Goal: Information Seeking & Learning: Learn about a topic

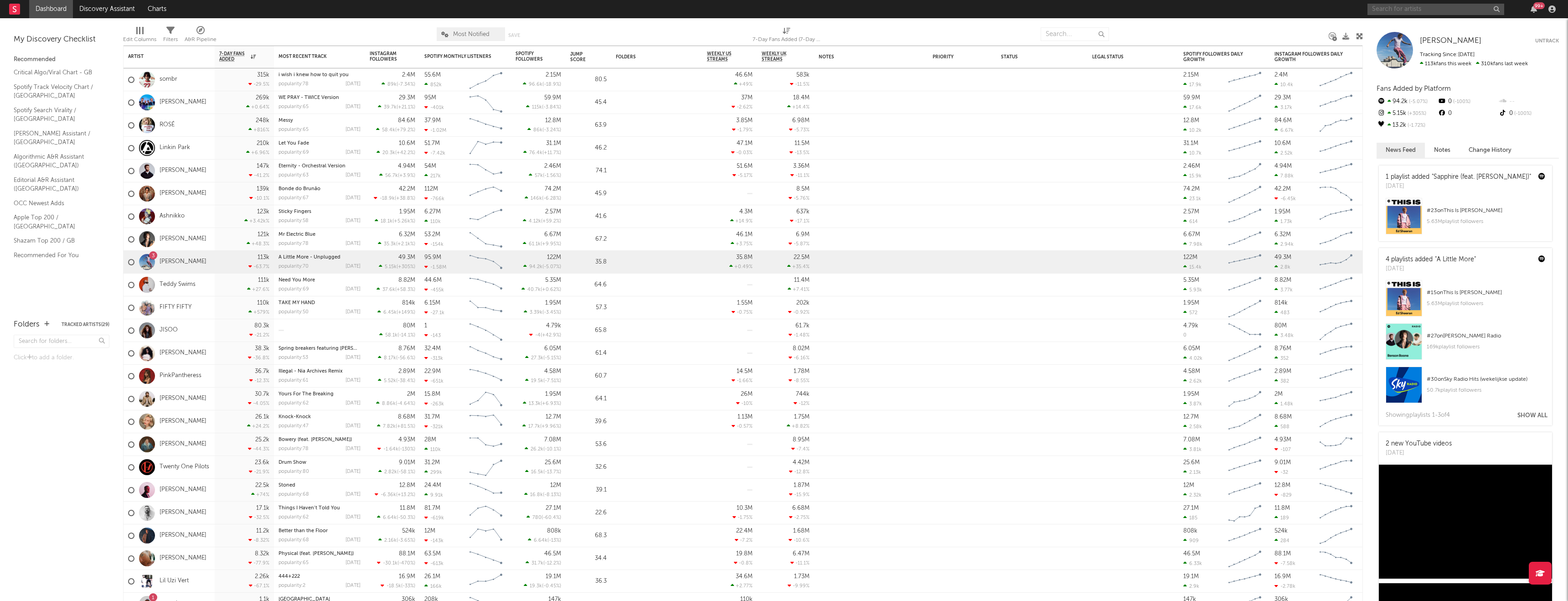
click at [1410, 10] on input "text" at bounding box center [1436, 9] width 136 height 12
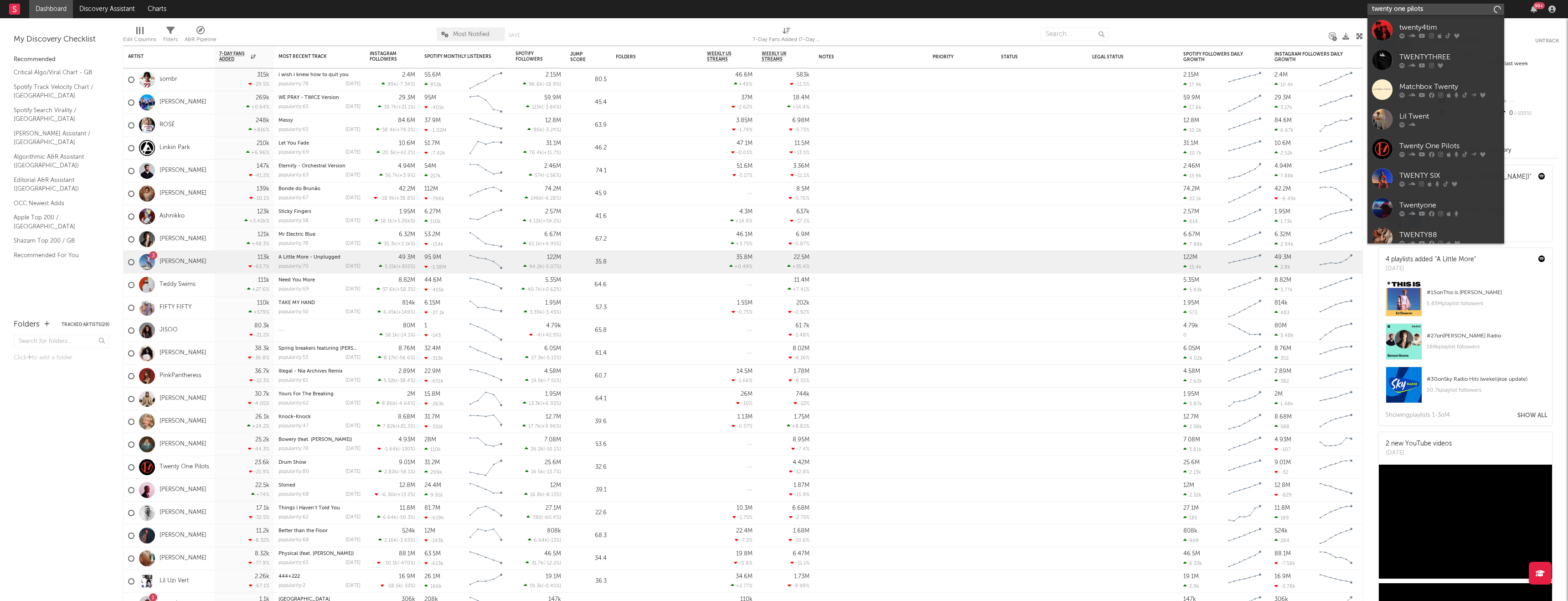
type input "twenty one pilots"
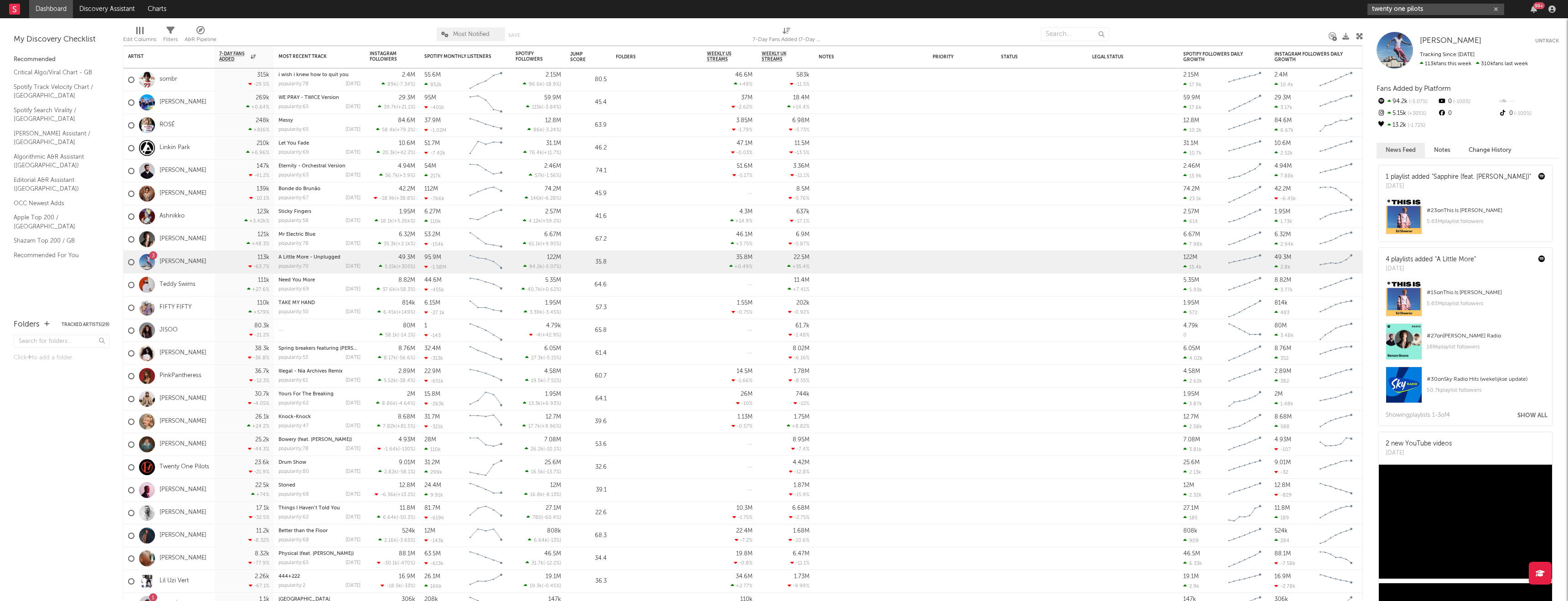
click at [1439, 12] on input "twenty one pilots" at bounding box center [1436, 9] width 136 height 12
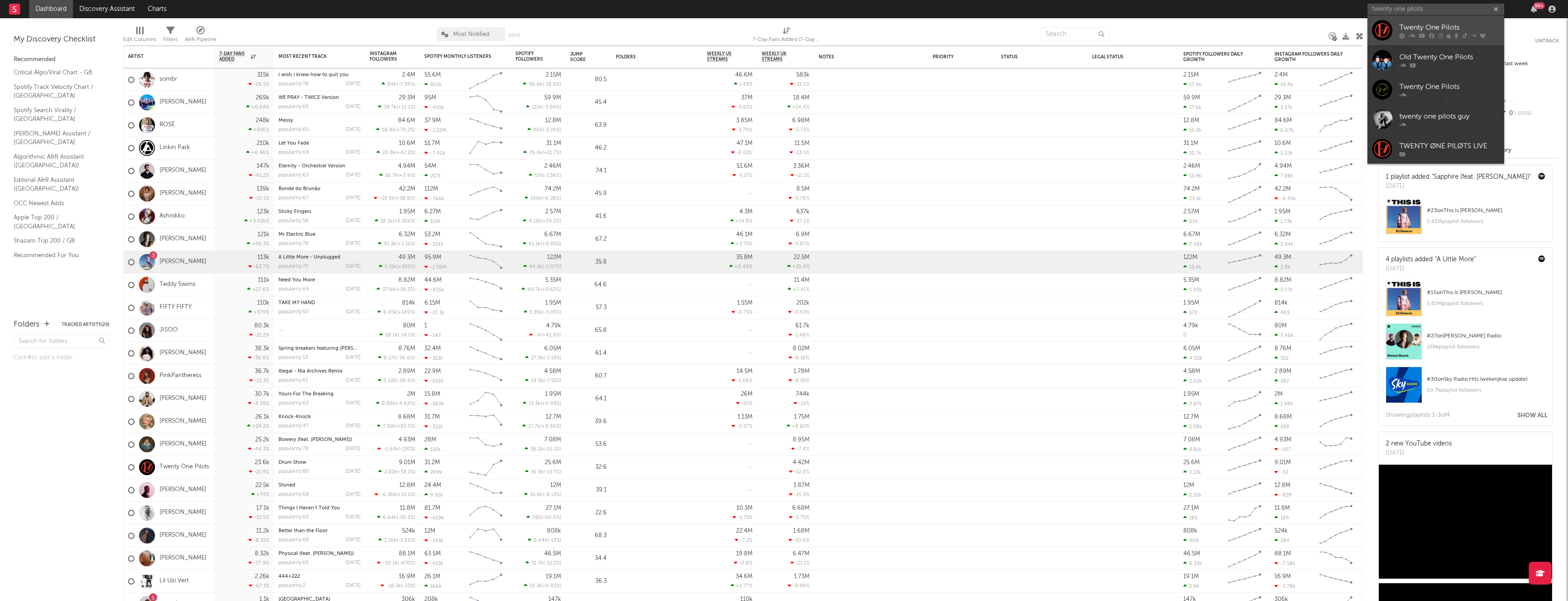
click at [1440, 26] on div "Twenty One Pilots" at bounding box center [1450, 27] width 100 height 11
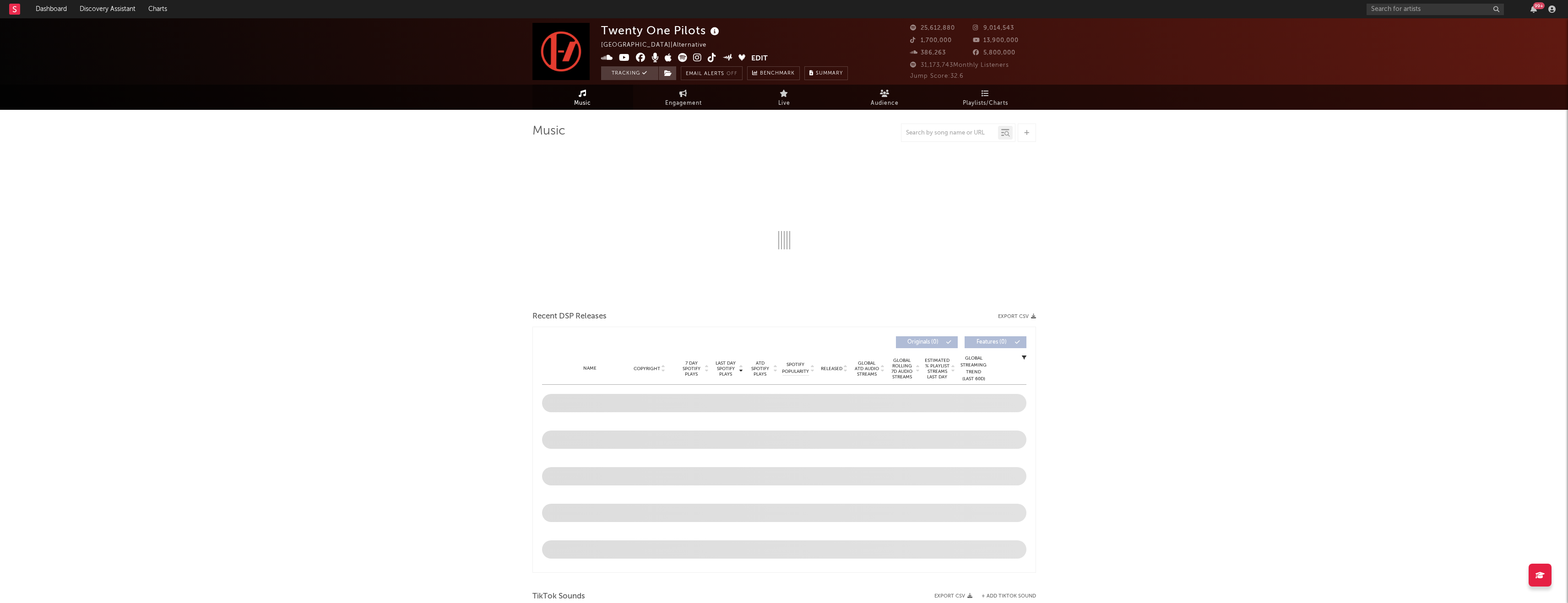
select select "6m"
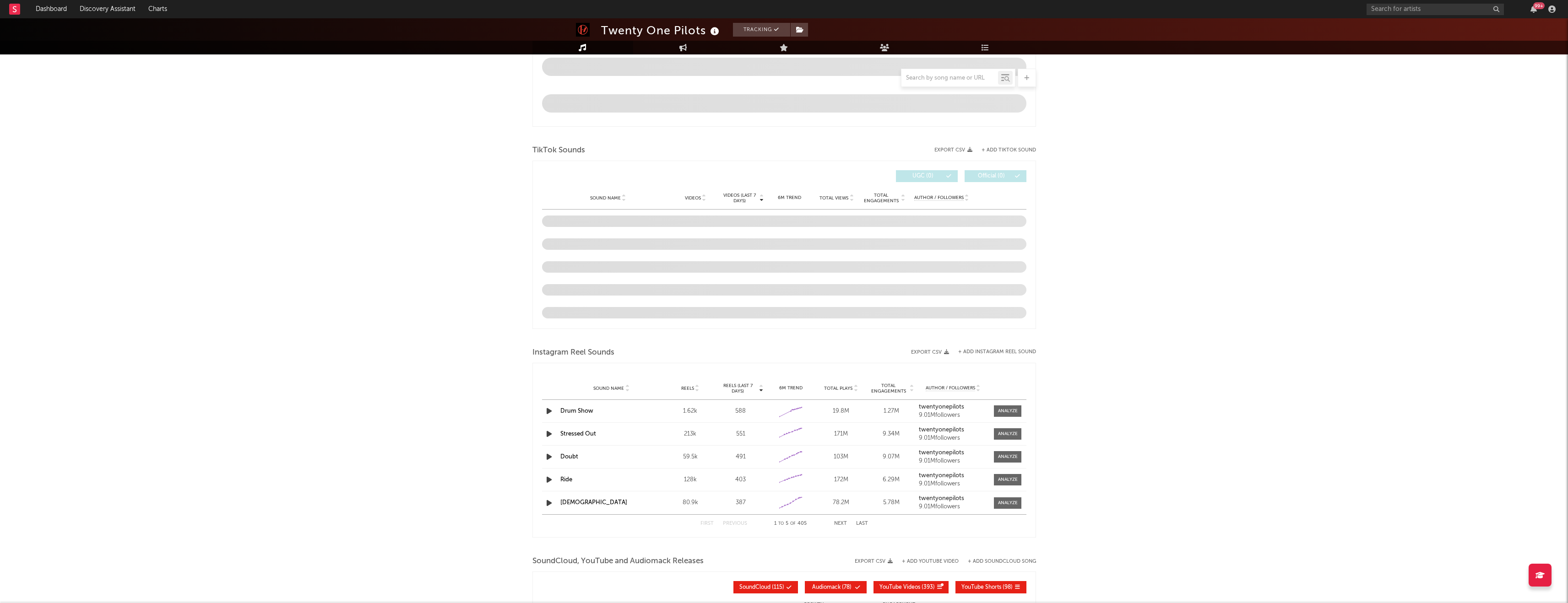
scroll to position [543, 0]
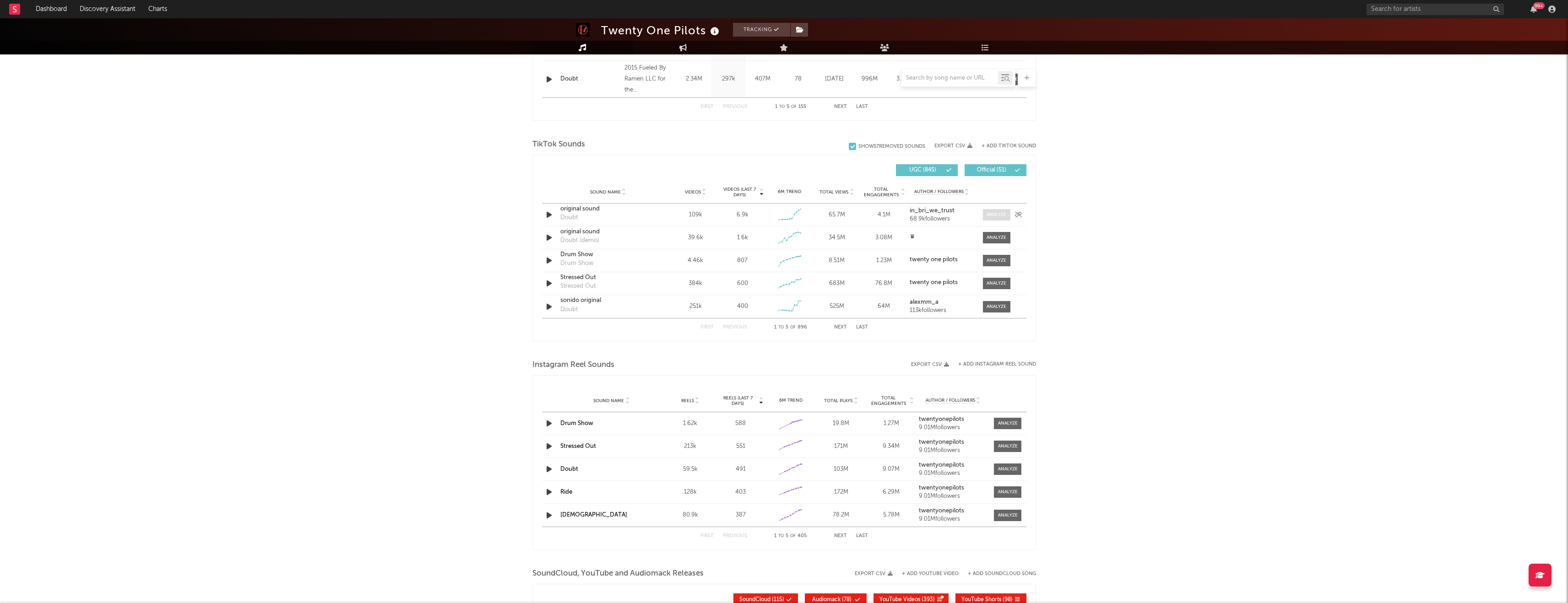
click at [1000, 215] on div at bounding box center [996, 215] width 20 height 7
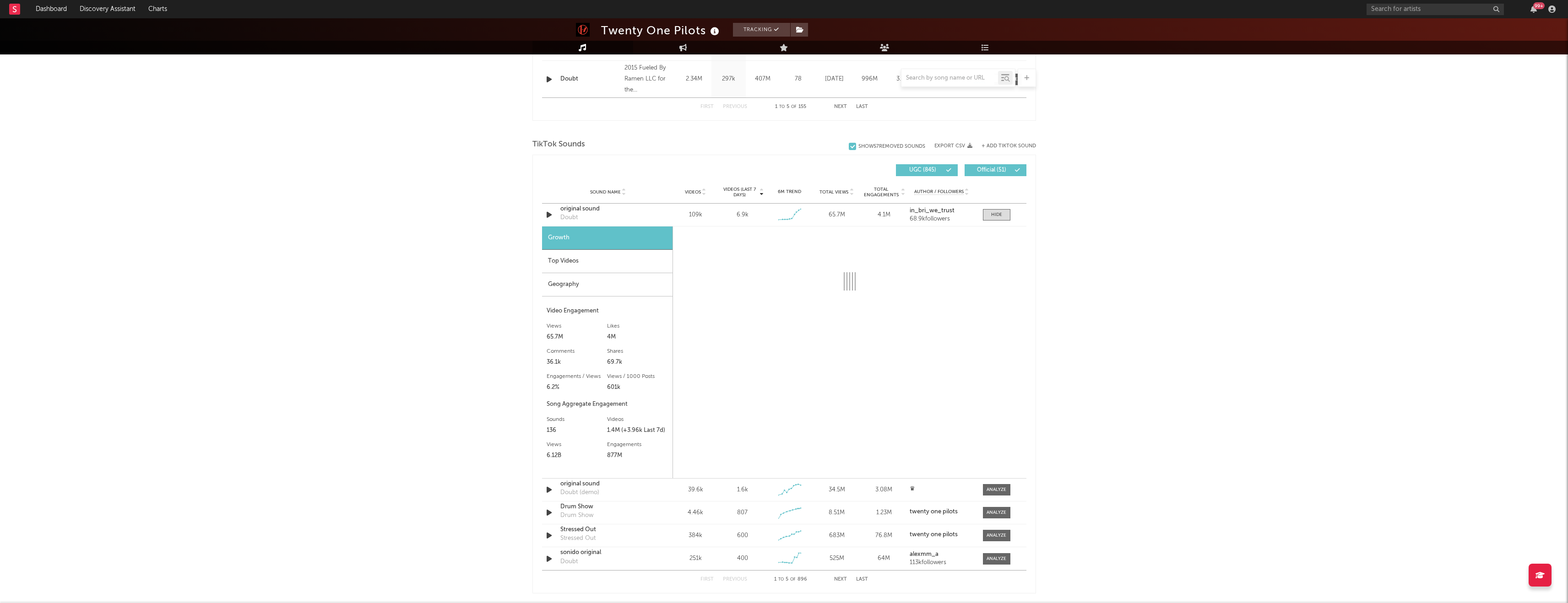
click at [589, 261] on div "Top Videos" at bounding box center [608, 262] width 131 height 24
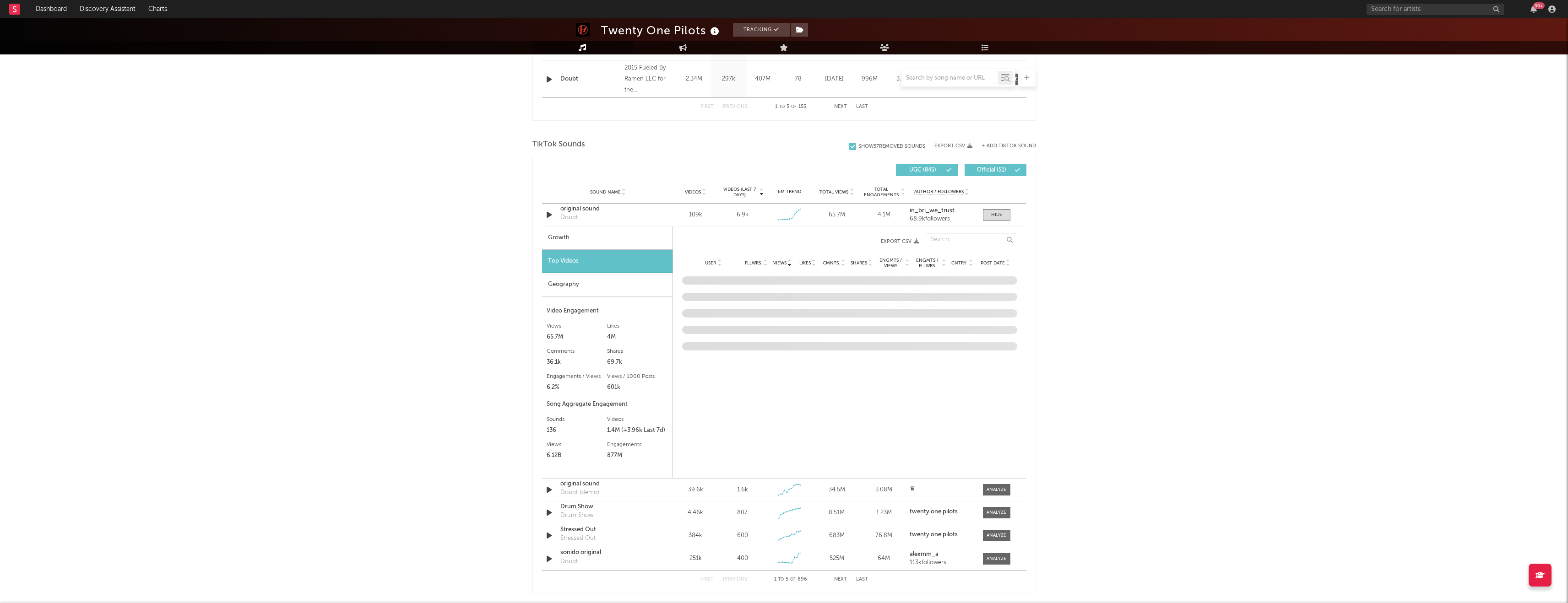
click at [582, 289] on div "Geography" at bounding box center [608, 285] width 131 height 24
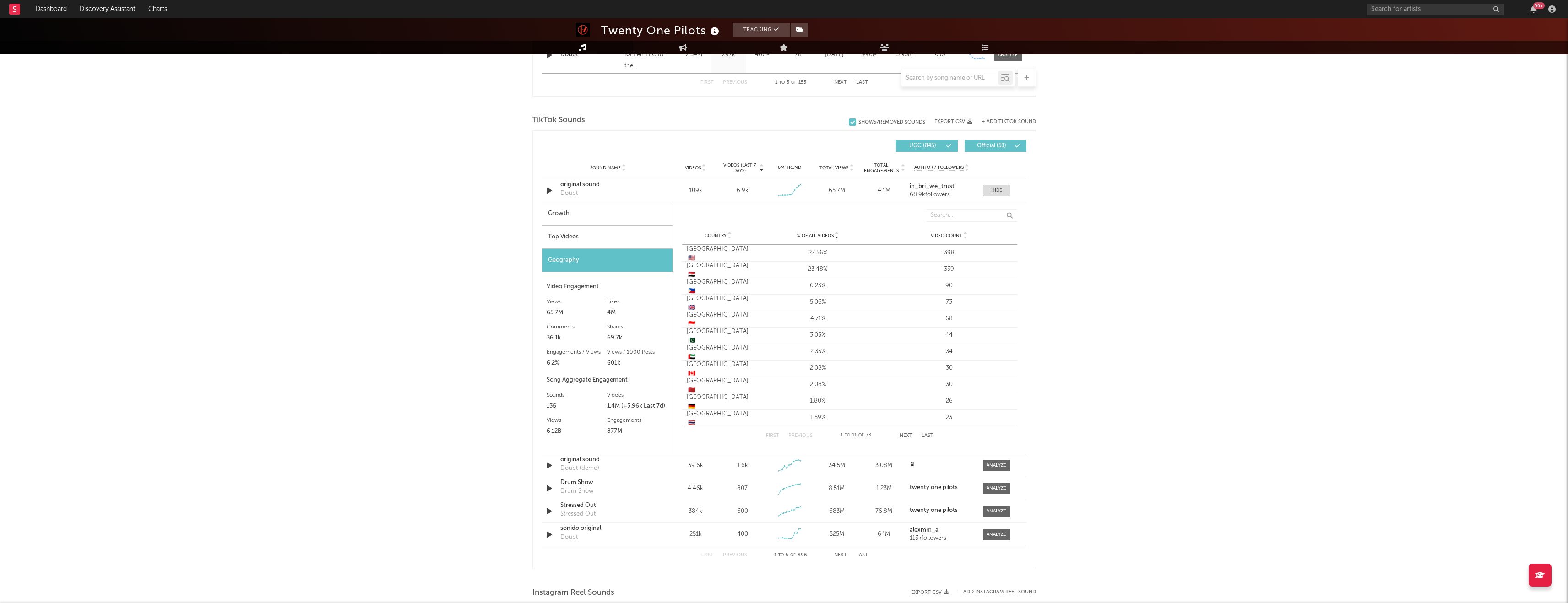
scroll to position [568, 0]
click at [904, 433] on button "Next" at bounding box center [906, 435] width 13 height 5
